Goal: Information Seeking & Learning: Learn about a topic

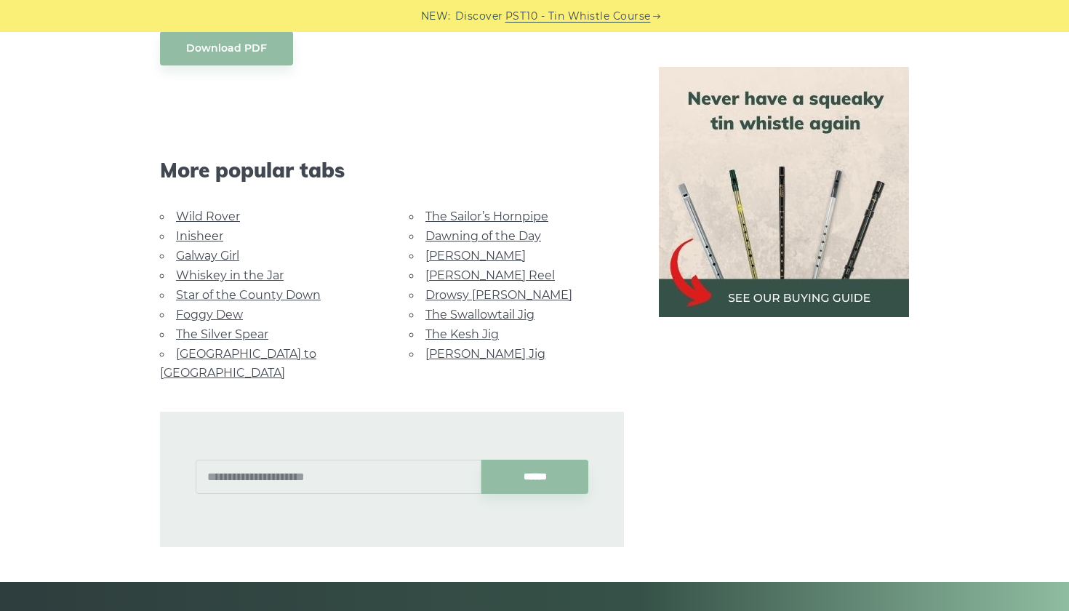
scroll to position [917, 0]
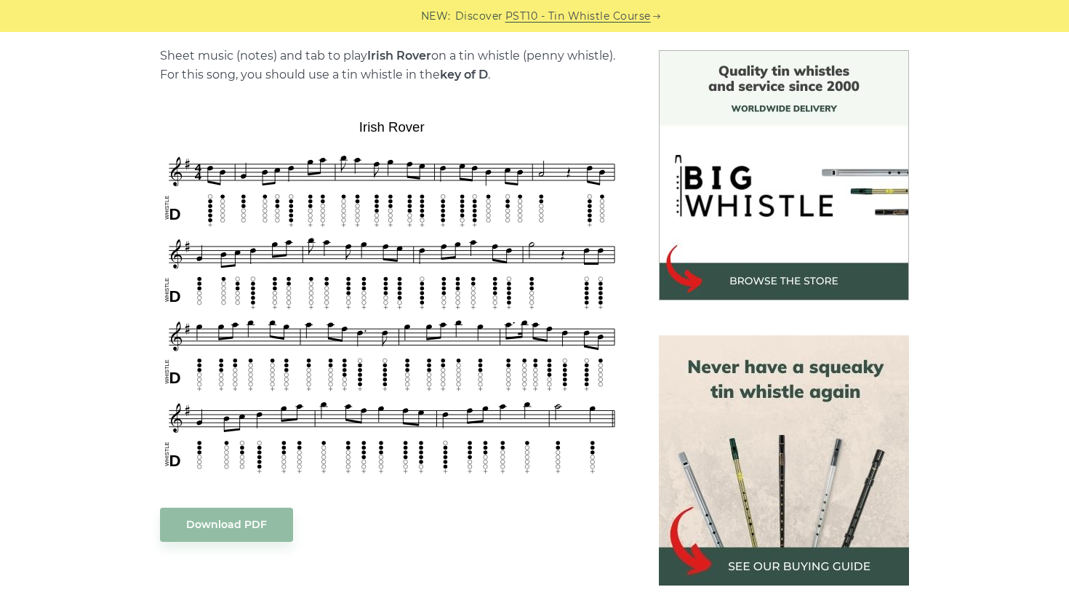
scroll to position [374, 0]
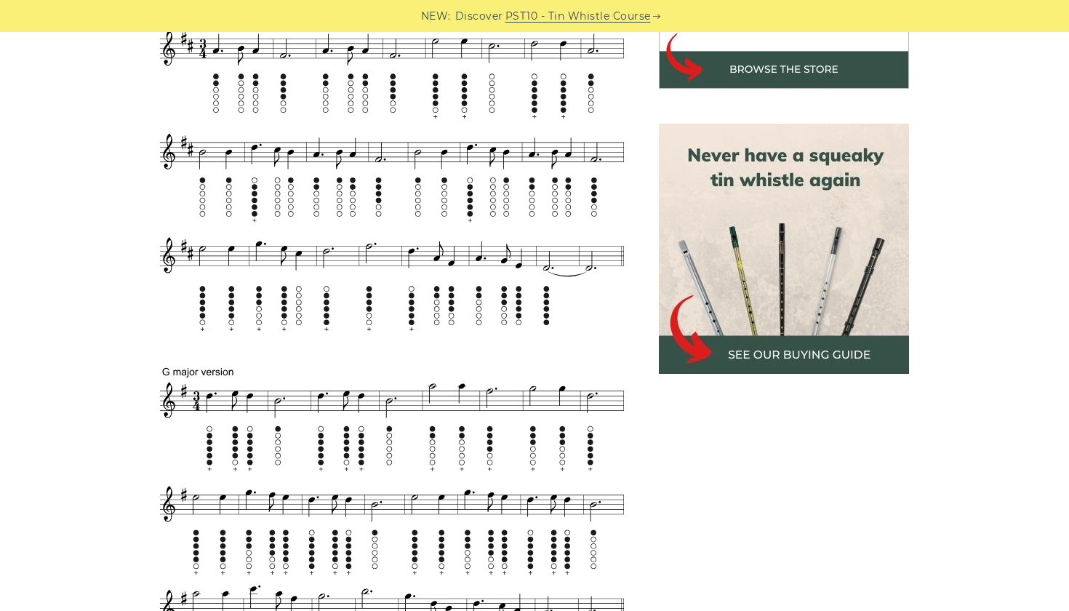
scroll to position [569, 0]
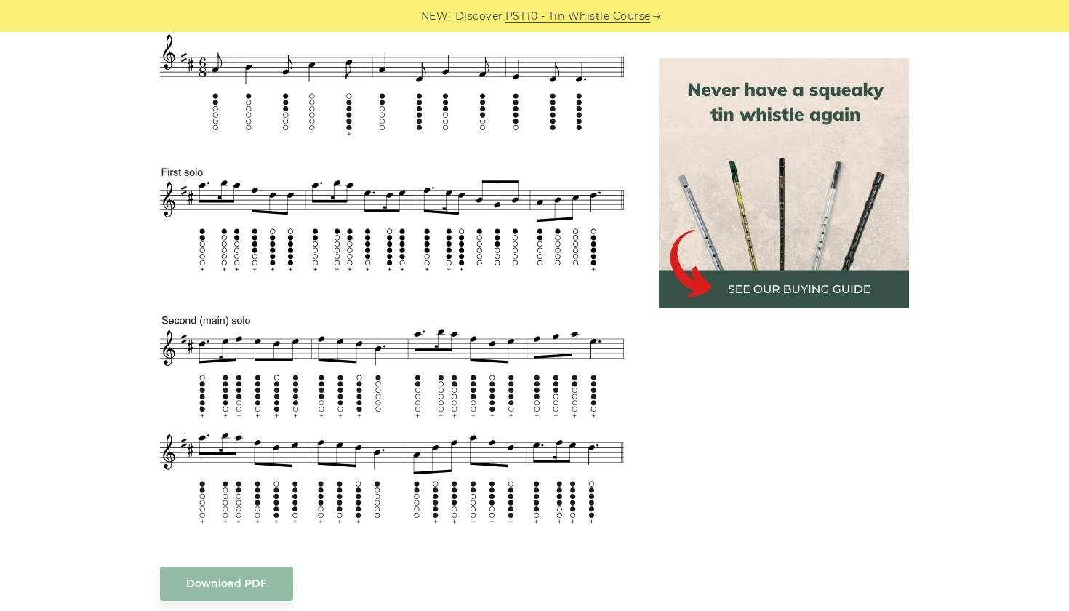
scroll to position [630, 0]
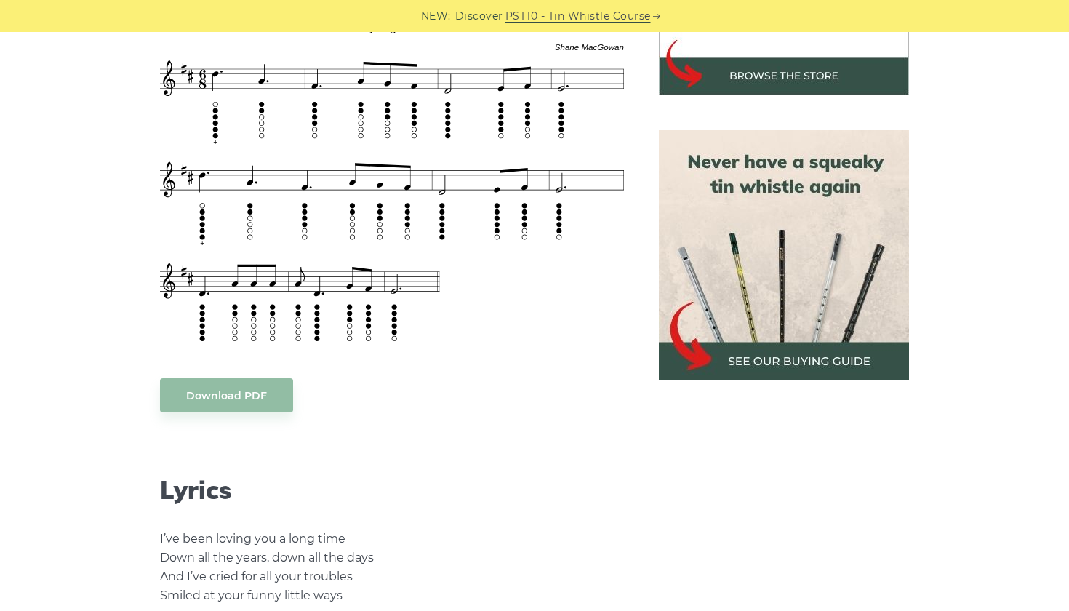
scroll to position [573, 0]
